Goal: Communication & Community: Answer question/provide support

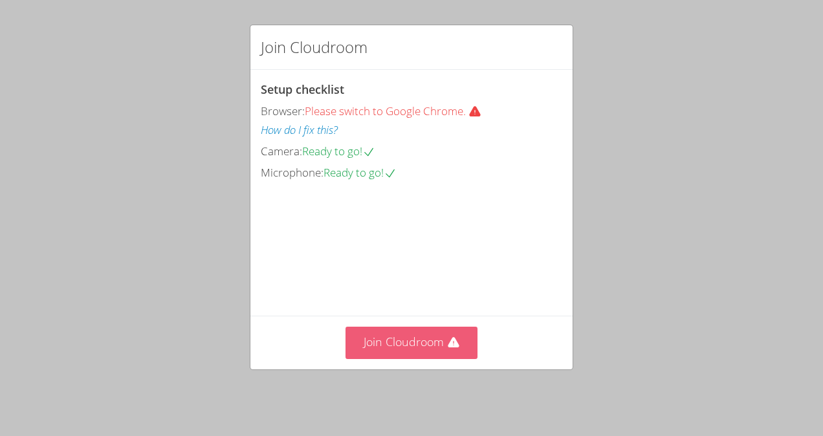
click at [398, 349] on button "Join Cloudroom" at bounding box center [411, 343] width 133 height 32
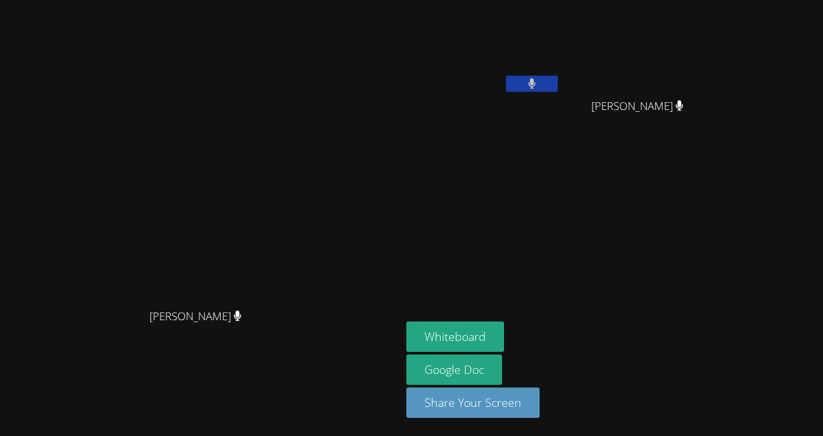
click at [515, 77] on button at bounding box center [532, 84] width 52 height 16
click at [403, 153] on aside "[PERSON_NAME] [PERSON_NAME] [PERSON_NAME] Whiteboard Google Doc Share Your Scre…" at bounding box center [562, 218] width 323 height 436
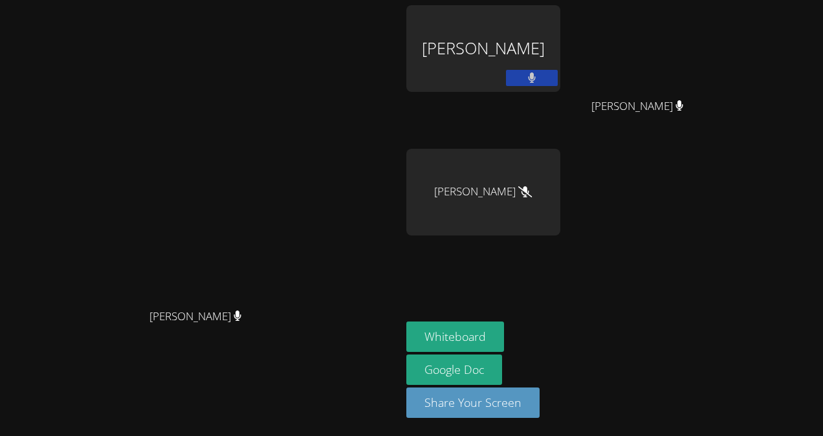
click at [557, 80] on button at bounding box center [532, 78] width 52 height 16
click at [557, 76] on button at bounding box center [532, 78] width 52 height 16
click at [535, 80] on icon at bounding box center [532, 77] width 8 height 11
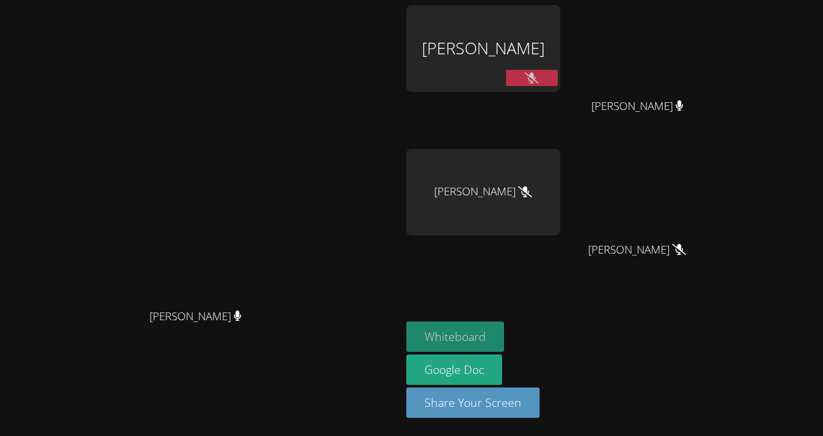
click at [504, 335] on button "Whiteboard" at bounding box center [455, 336] width 98 height 30
click at [504, 331] on button "Whiteboard" at bounding box center [455, 336] width 98 height 30
click at [504, 326] on button "Whiteboard" at bounding box center [455, 336] width 98 height 30
click at [538, 76] on icon at bounding box center [531, 77] width 14 height 11
click at [535, 77] on icon at bounding box center [532, 77] width 8 height 11
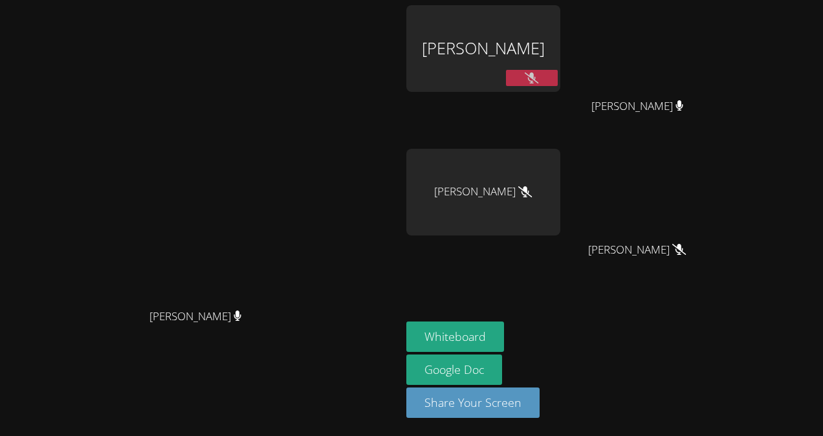
click at [538, 78] on icon at bounding box center [531, 77] width 14 height 11
click at [557, 79] on button at bounding box center [532, 78] width 52 height 16
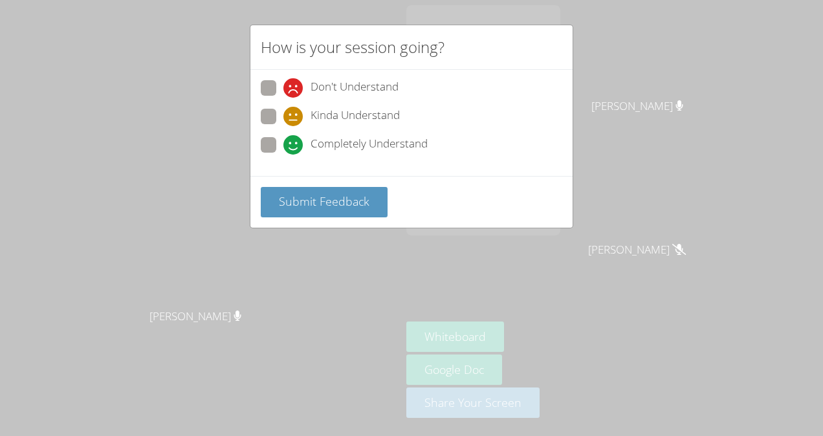
click at [401, 149] on span "Completely Understand" at bounding box center [368, 144] width 117 height 19
click at [294, 148] on input "Completely Understand" at bounding box center [288, 142] width 11 height 11
radio input "true"
click at [370, 205] on button "Submit Feedback" at bounding box center [324, 202] width 127 height 30
